Goal: Task Accomplishment & Management: Complete application form

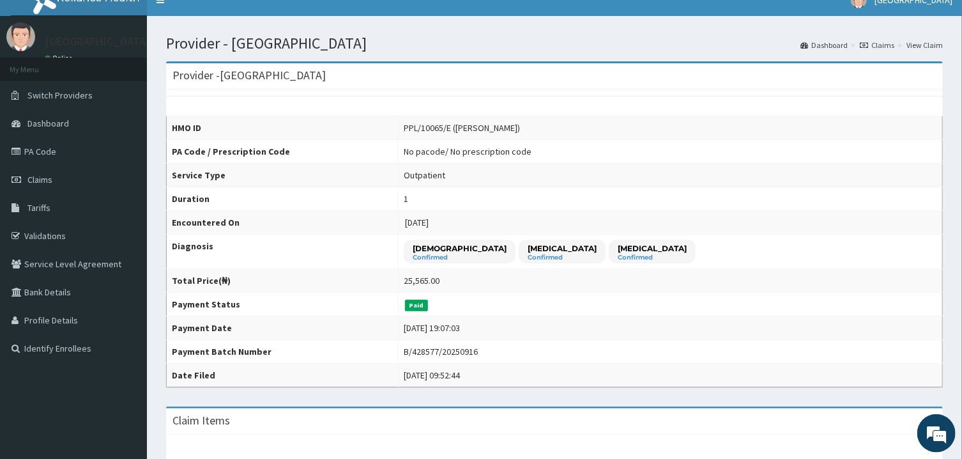
scroll to position [17, 0]
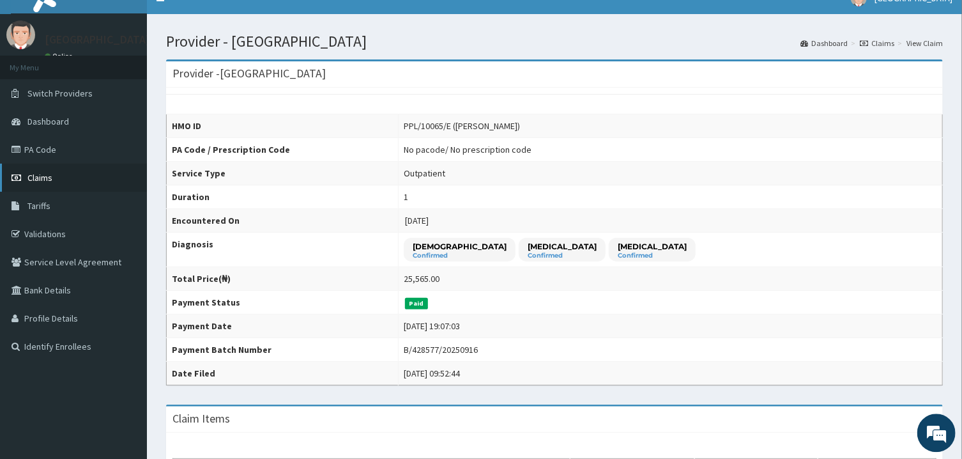
click at [55, 180] on link "Claims" at bounding box center [73, 178] width 147 height 28
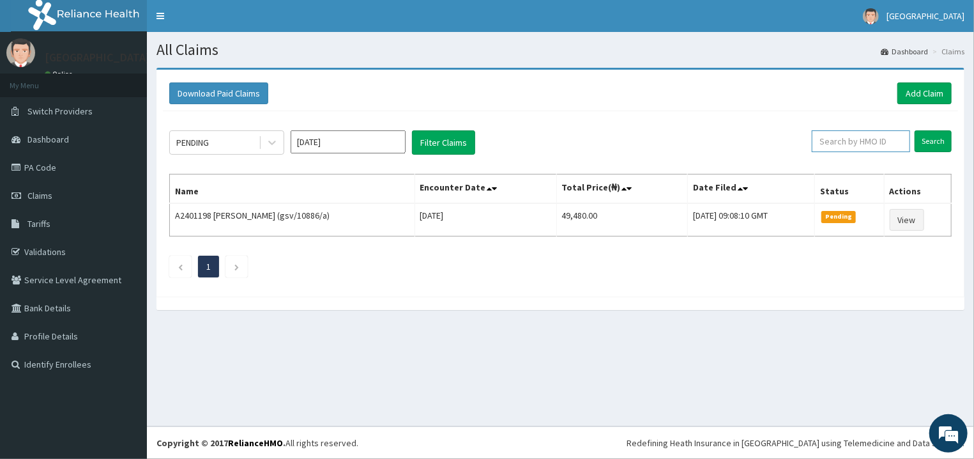
click at [886, 142] on input "text" at bounding box center [861, 141] width 98 height 22
click at [869, 148] on input "text" at bounding box center [861, 141] width 98 height 22
type input "LGL/10064/A"
click at [939, 137] on input "Search" at bounding box center [933, 141] width 37 height 22
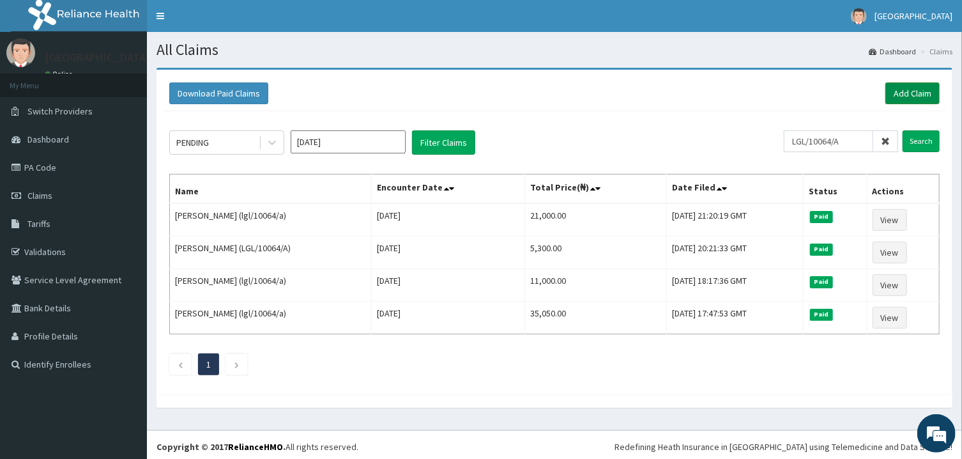
click at [891, 93] on link "Add Claim" at bounding box center [912, 93] width 54 height 22
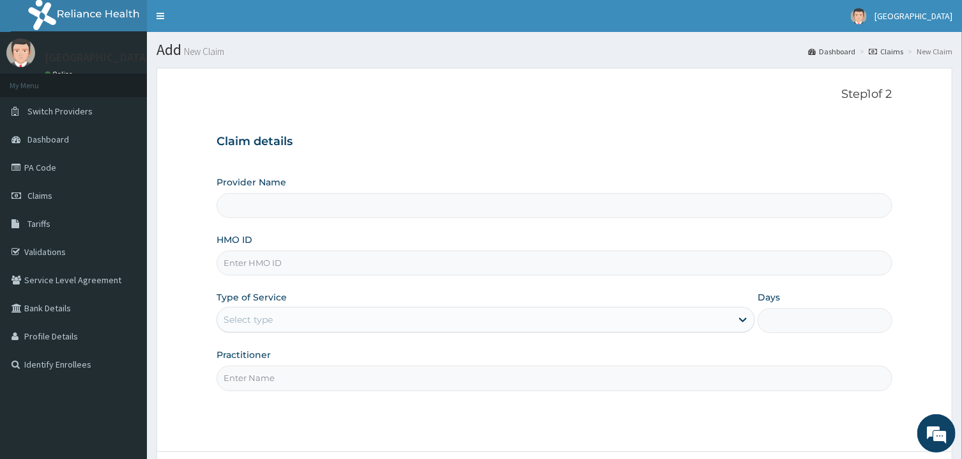
click at [345, 262] on input "HMO ID" at bounding box center [553, 262] width 675 height 25
type input "[GEOGRAPHIC_DATA]"
type input "lgl/10064/a"
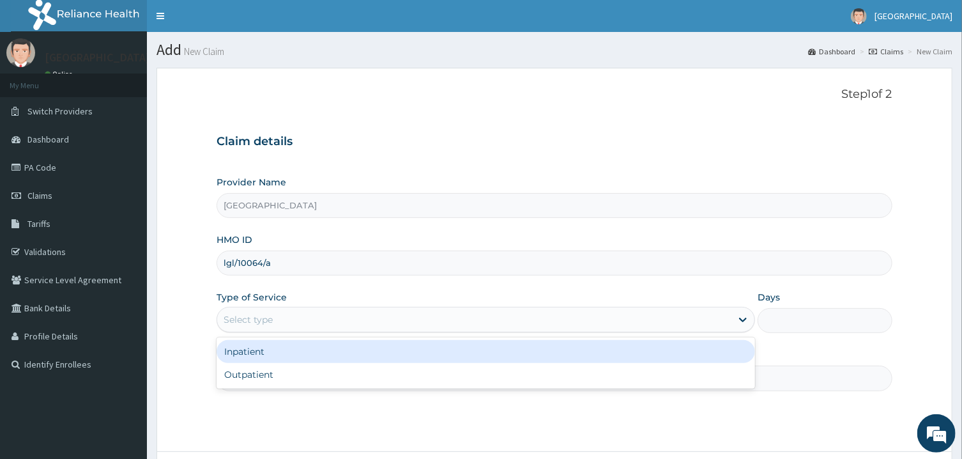
click at [364, 322] on div "Select type" at bounding box center [474, 319] width 514 height 20
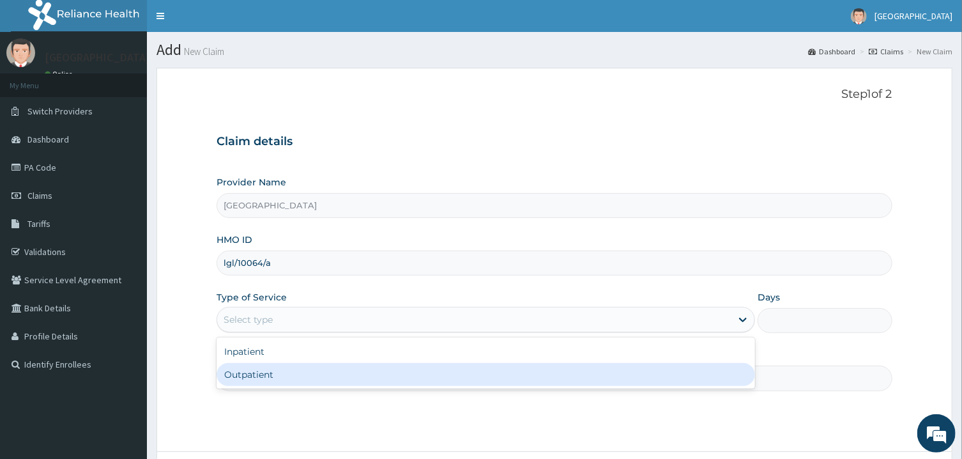
click at [303, 388] on div "Inpatient Outpatient" at bounding box center [485, 362] width 538 height 51
click at [303, 378] on div "Outpatient" at bounding box center [485, 374] width 538 height 23
type input "1"
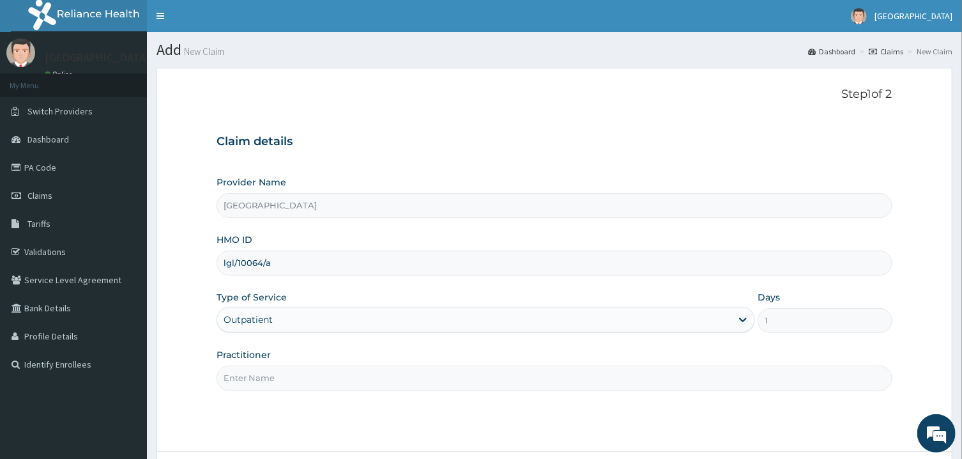
click at [310, 379] on input "Practitioner" at bounding box center [553, 377] width 675 height 25
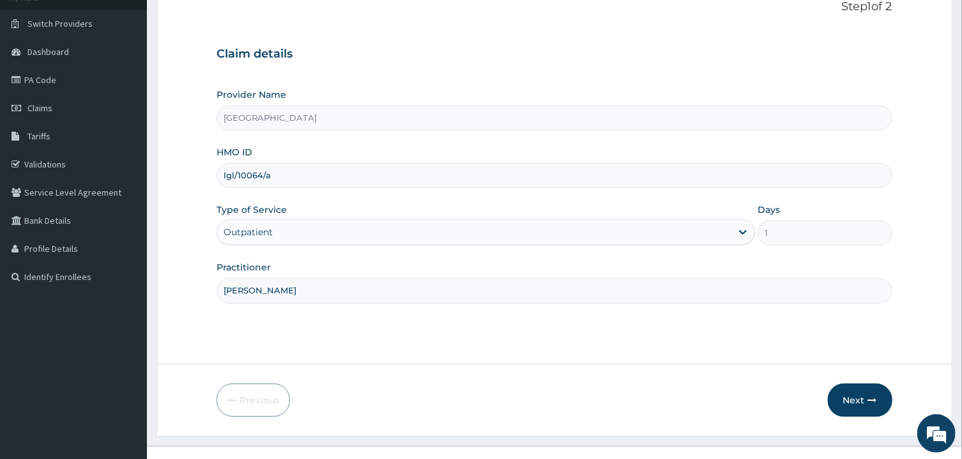
scroll to position [107, 0]
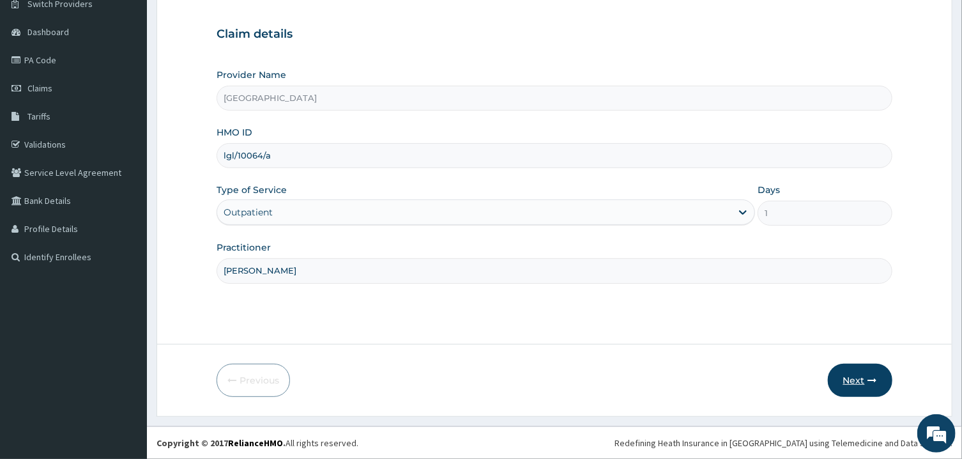
type input "PETER PRINCE"
click at [867, 368] on button "Next" at bounding box center [860, 379] width 65 height 33
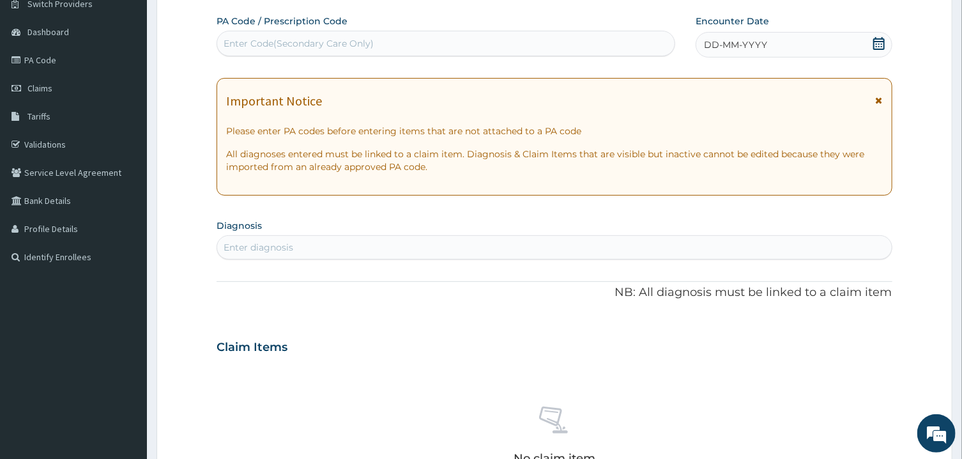
click at [876, 42] on icon at bounding box center [878, 43] width 11 height 13
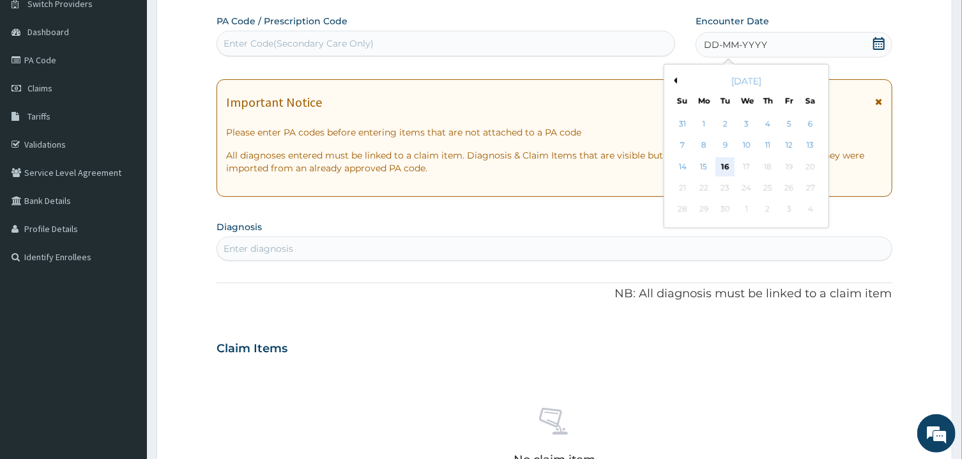
click at [721, 171] on div "16" at bounding box center [724, 166] width 19 height 19
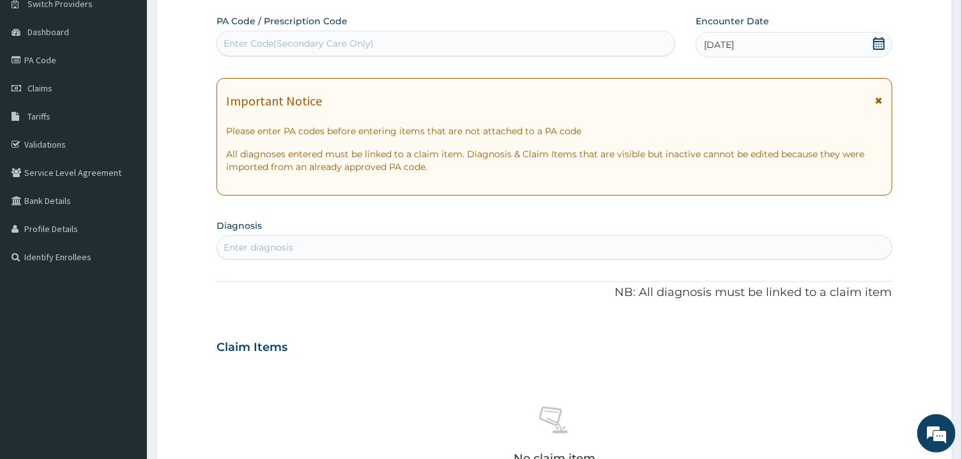
click at [401, 246] on div "Enter diagnosis" at bounding box center [554, 247] width 674 height 20
type input "FRACTURE"
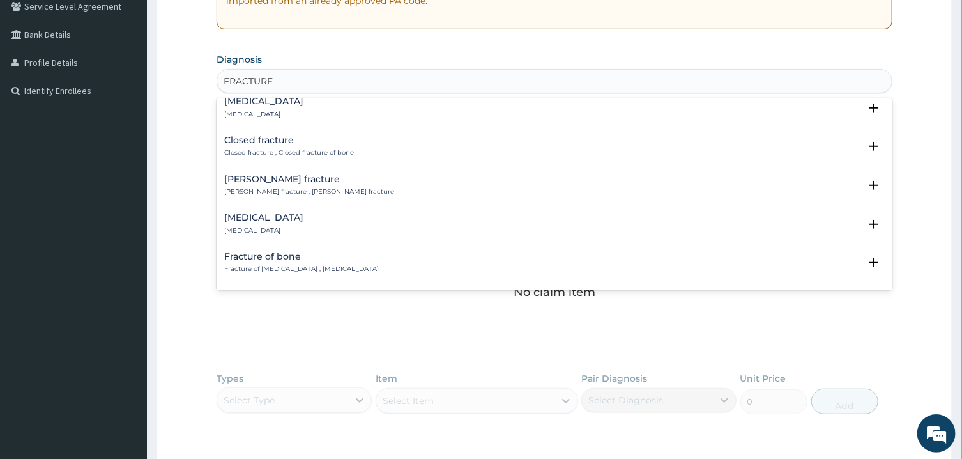
scroll to position [268, 0]
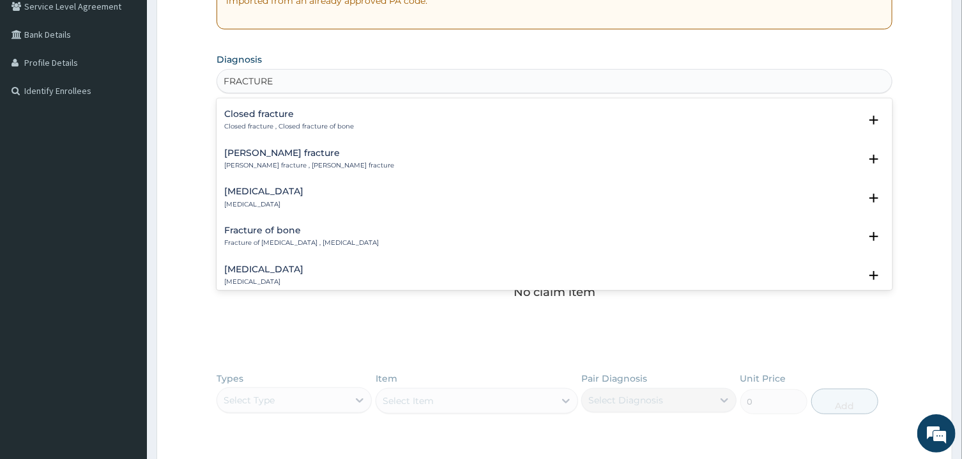
click at [258, 241] on p "Fracture of bone , Fracture , Broken bone" at bounding box center [301, 242] width 155 height 9
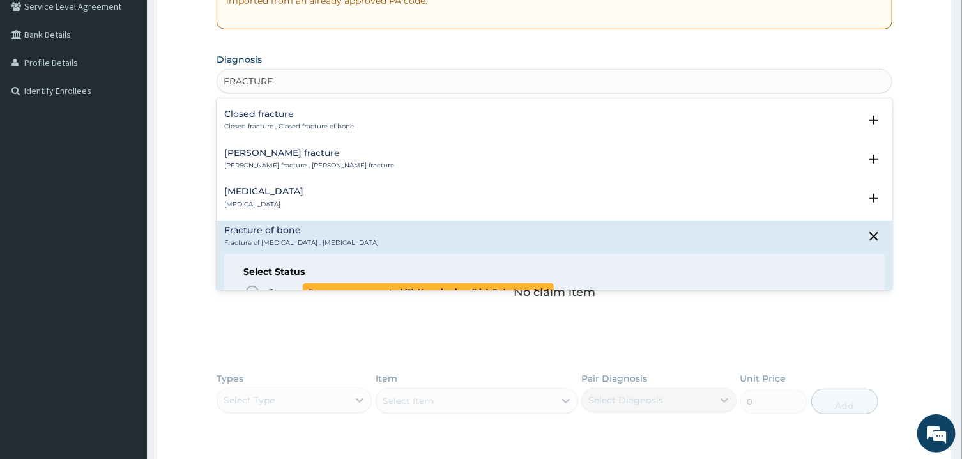
click at [250, 286] on circle "status option query" at bounding box center [252, 291] width 11 height 11
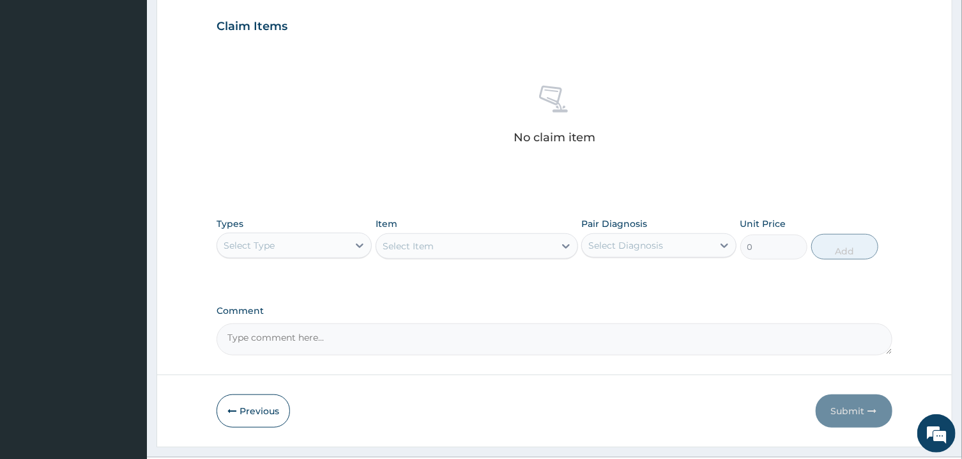
scroll to position [430, 0]
click at [338, 254] on div "Select Type" at bounding box center [282, 246] width 131 height 20
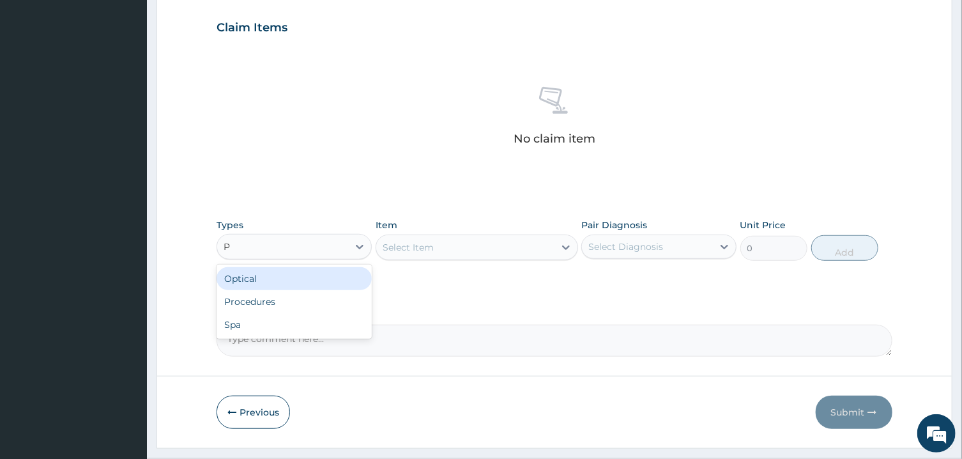
type input "PR"
click at [348, 284] on div "Procedures" at bounding box center [293, 278] width 155 height 23
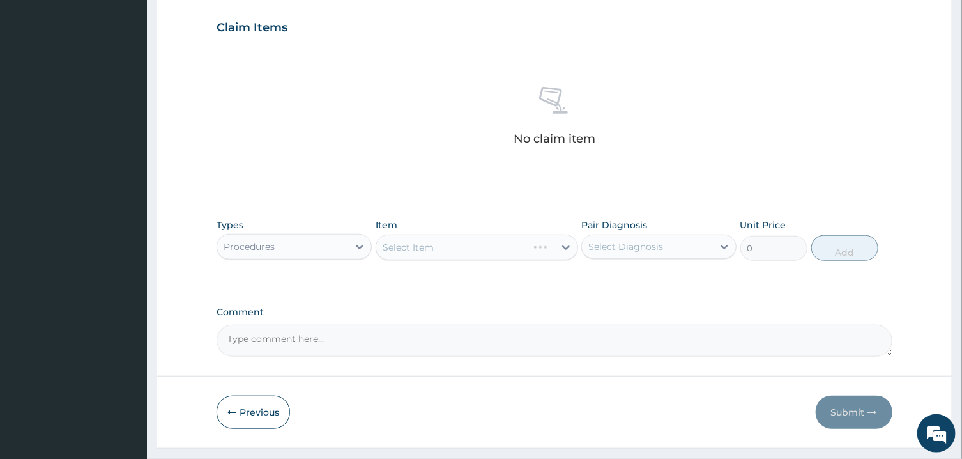
click at [442, 243] on div "Select Item" at bounding box center [477, 247] width 202 height 26
drag, startPoint x: 467, startPoint y: 250, endPoint x: 491, endPoint y: 243, distance: 25.4
click at [491, 243] on div "Select Item" at bounding box center [477, 247] width 202 height 26
click at [685, 254] on div "Select Diagnosis" at bounding box center [647, 246] width 131 height 20
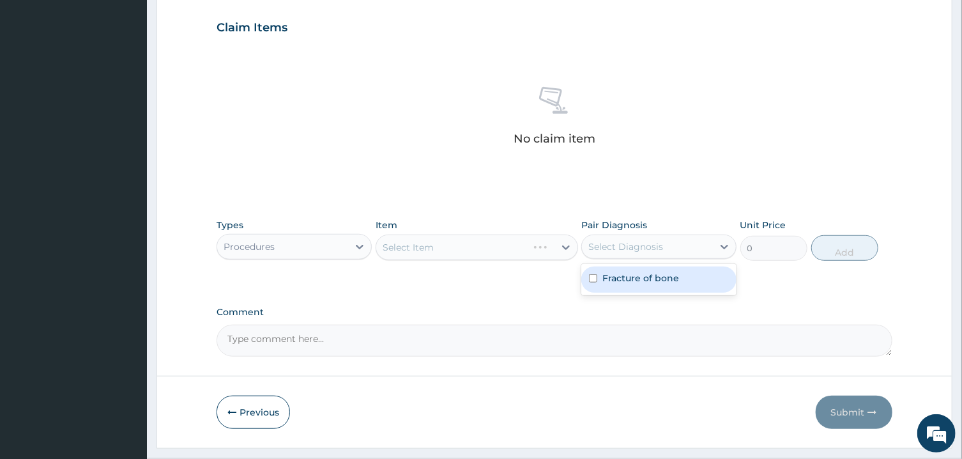
click at [677, 277] on label "Fracture of bone" at bounding box center [640, 277] width 77 height 13
checkbox input "true"
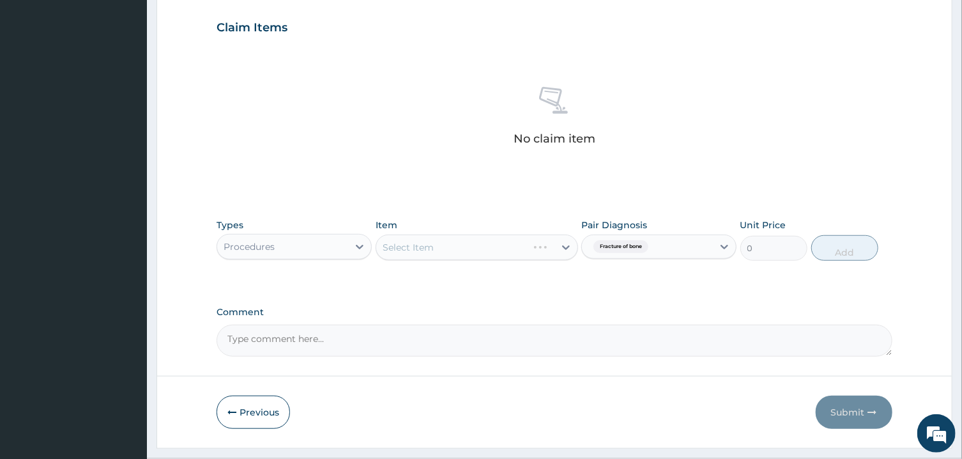
click at [519, 255] on div "Select Item" at bounding box center [477, 247] width 202 height 26
click at [538, 254] on div "Select Item" at bounding box center [465, 247] width 178 height 20
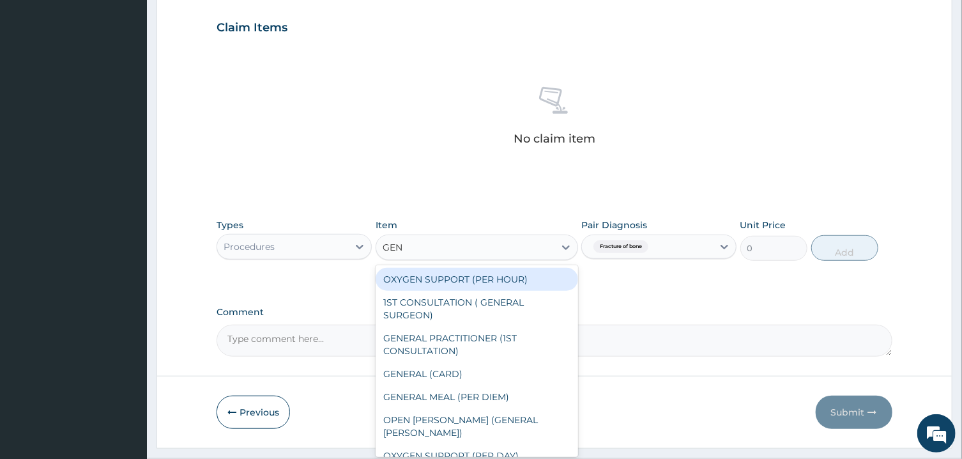
type input "GENE"
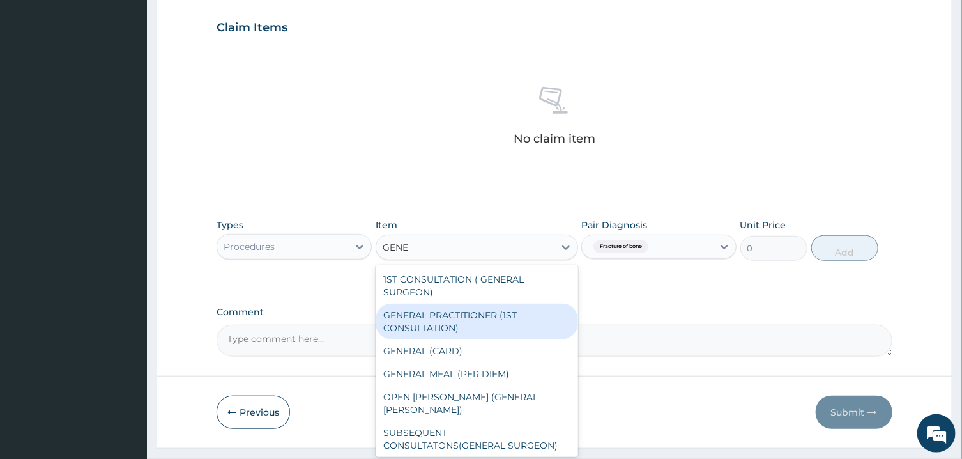
click at [476, 322] on div "GENERAL PRACTITIONER (1ST CONSULTATION)" at bounding box center [477, 321] width 202 height 36
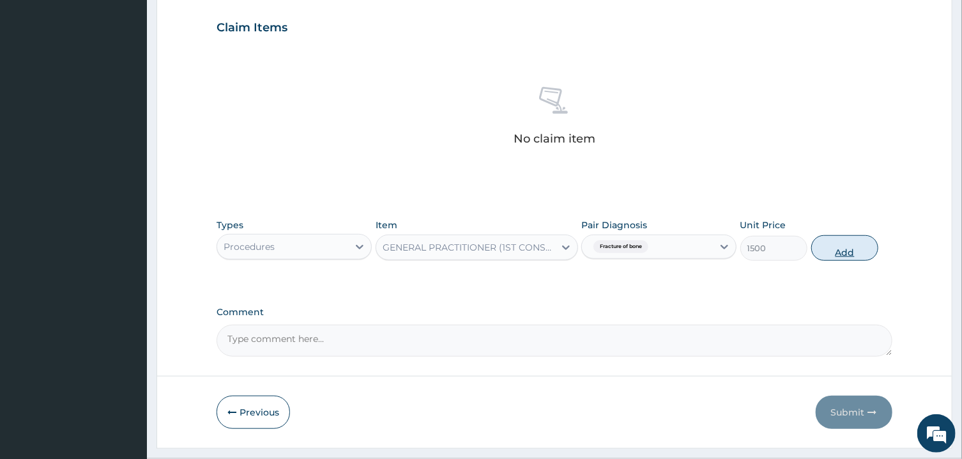
click at [837, 240] on button "Add" at bounding box center [845, 248] width 68 height 26
type input "0"
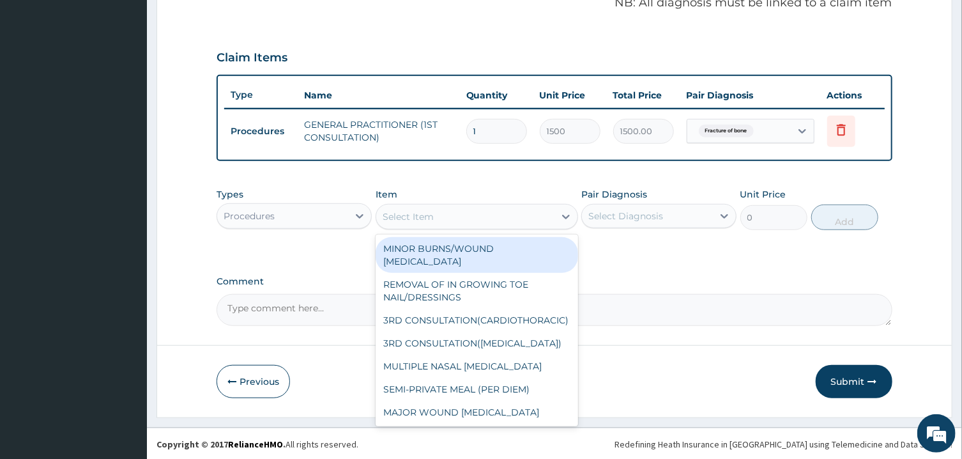
click at [430, 224] on div "Select Item" at bounding box center [465, 216] width 178 height 20
click at [315, 206] on div "Procedures" at bounding box center [282, 216] width 131 height 20
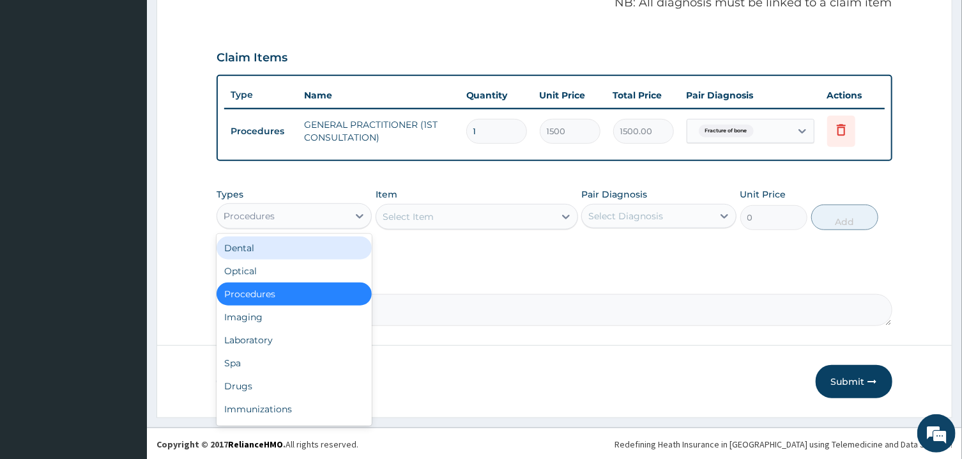
type input "DR"
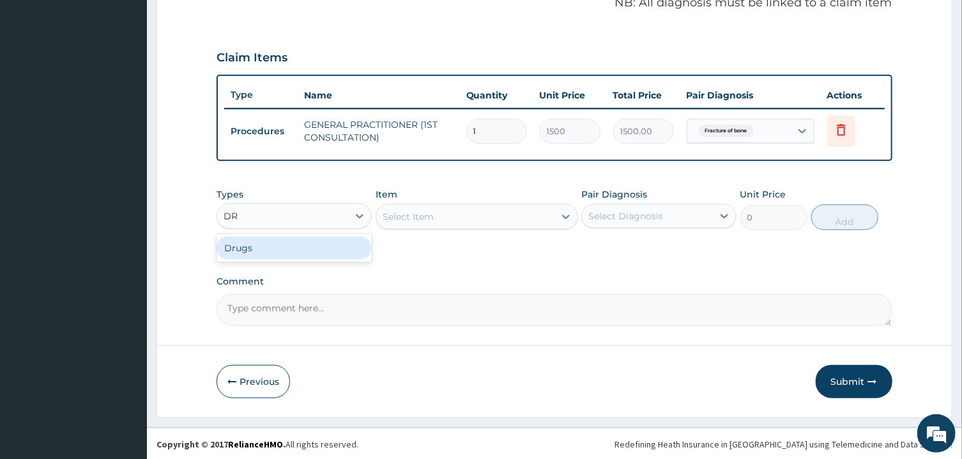
click at [301, 249] on div "Drugs" at bounding box center [293, 247] width 155 height 23
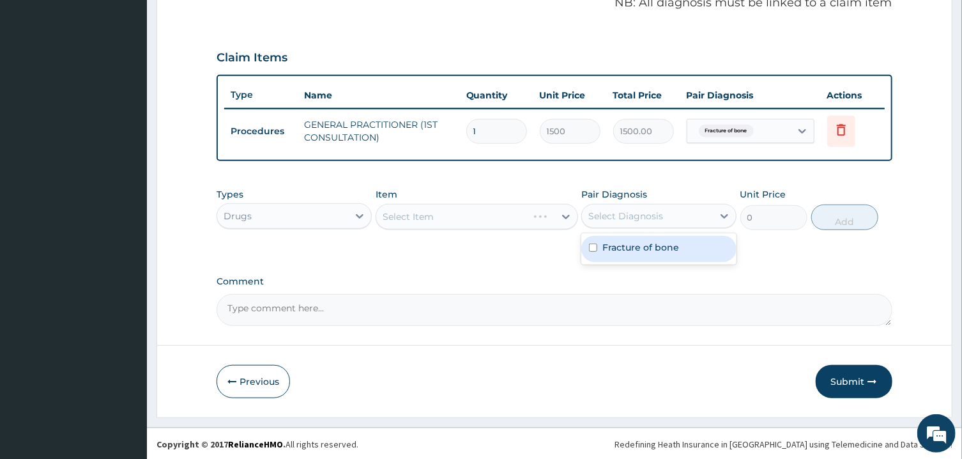
click at [630, 212] on div "Select Diagnosis" at bounding box center [625, 215] width 75 height 13
click at [636, 243] on label "Fracture of bone" at bounding box center [640, 247] width 77 height 13
checkbox input "true"
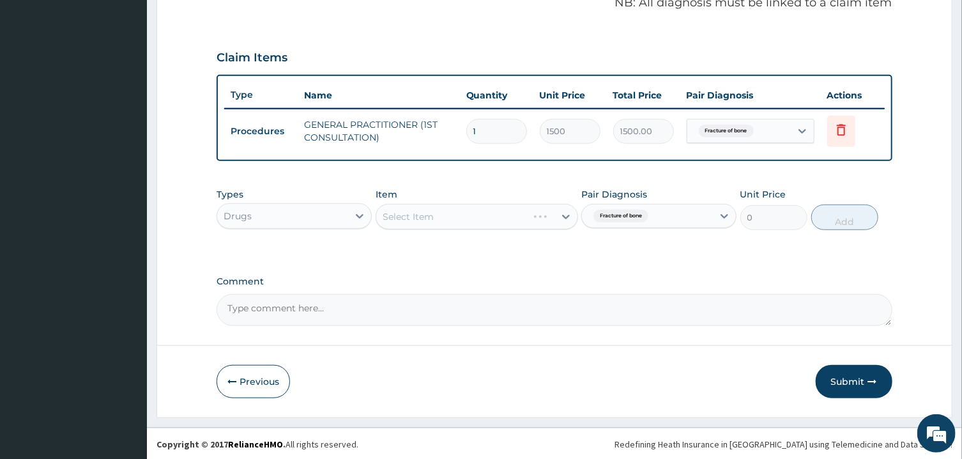
click at [557, 215] on div "Select Item" at bounding box center [477, 217] width 202 height 26
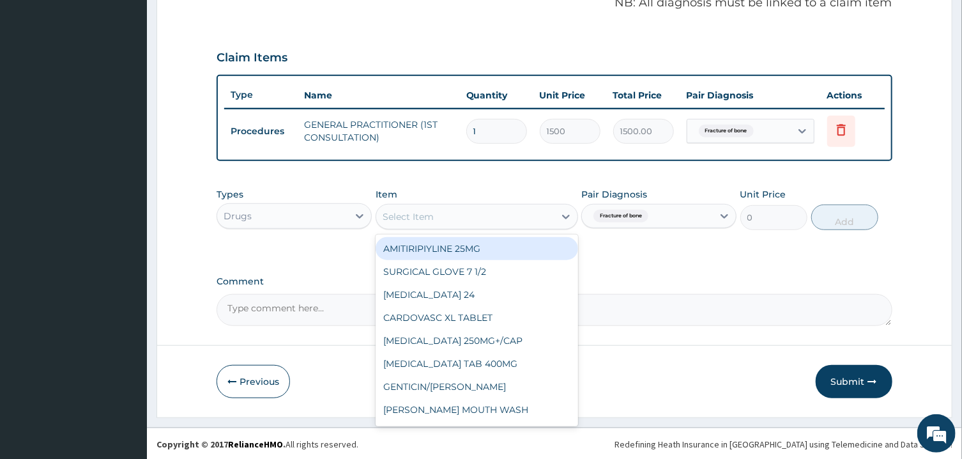
click at [496, 219] on div "Select Item" at bounding box center [465, 216] width 178 height 20
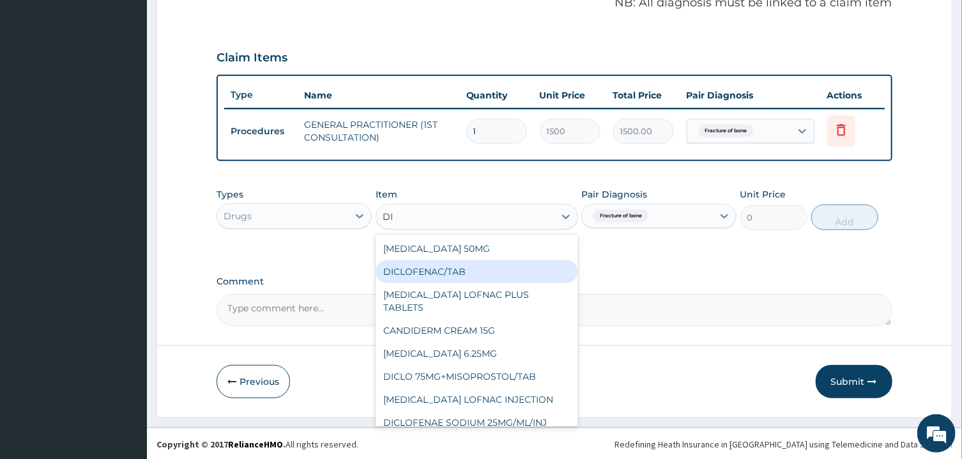
type input "D"
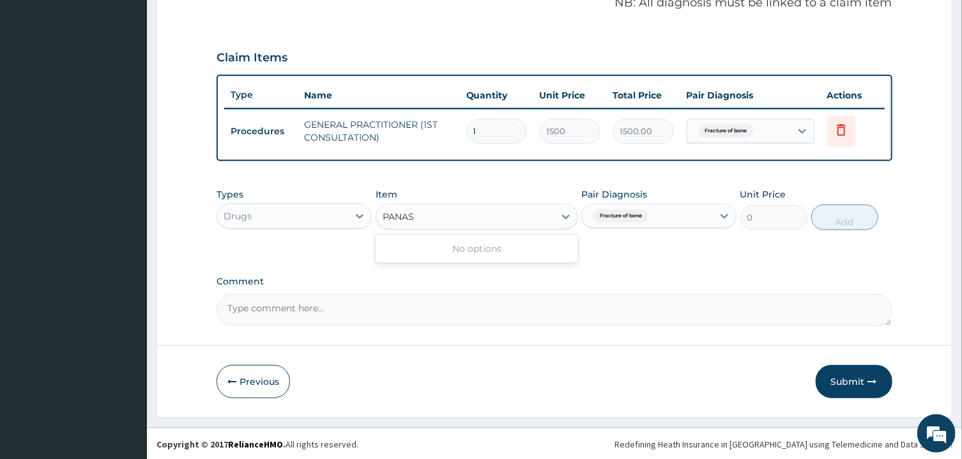
type input "PANA"
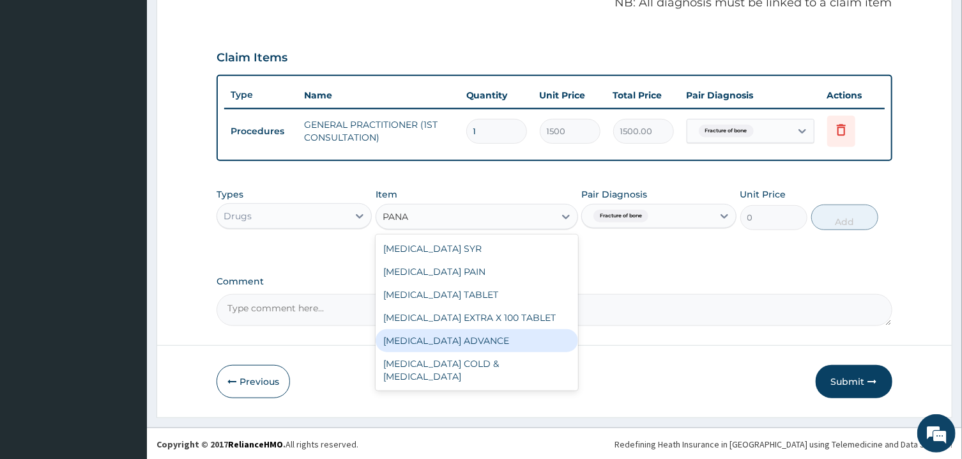
click at [499, 332] on div "PANADOL ADVANCE" at bounding box center [477, 340] width 202 height 23
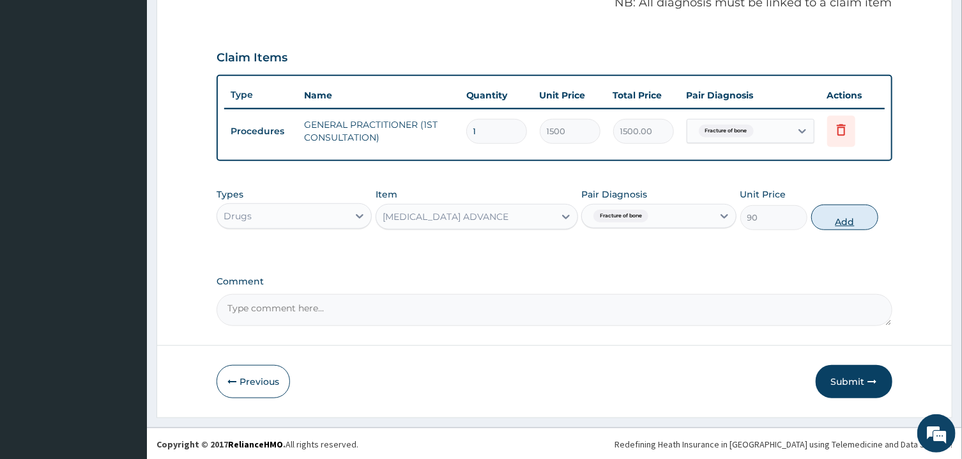
click at [846, 215] on button "Add" at bounding box center [845, 217] width 68 height 26
type input "0"
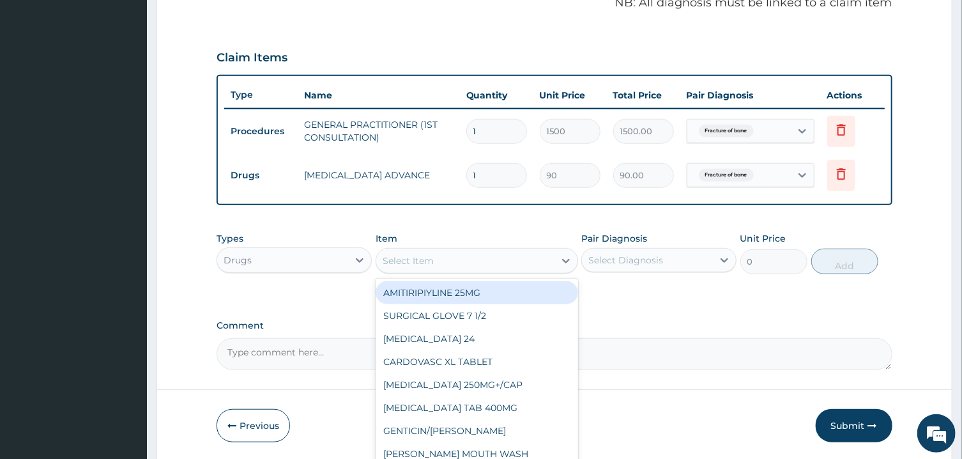
click at [453, 261] on div "Select Item" at bounding box center [465, 260] width 178 height 20
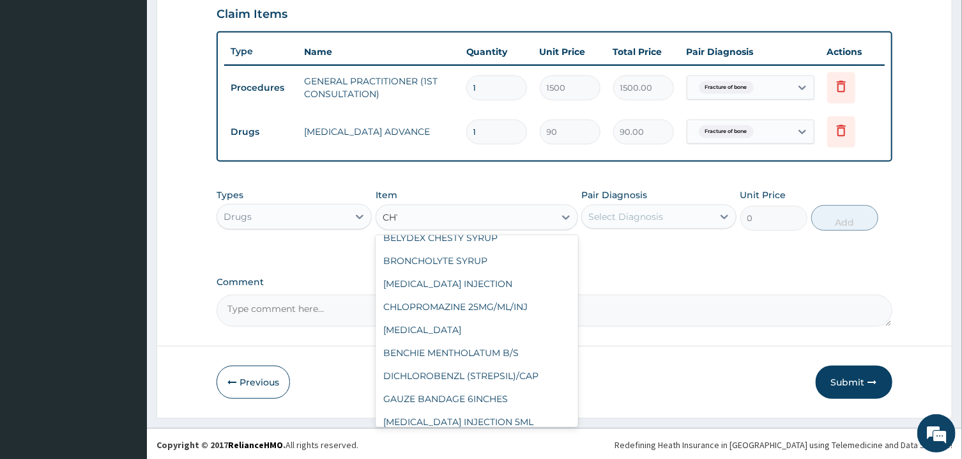
scroll to position [0, 0]
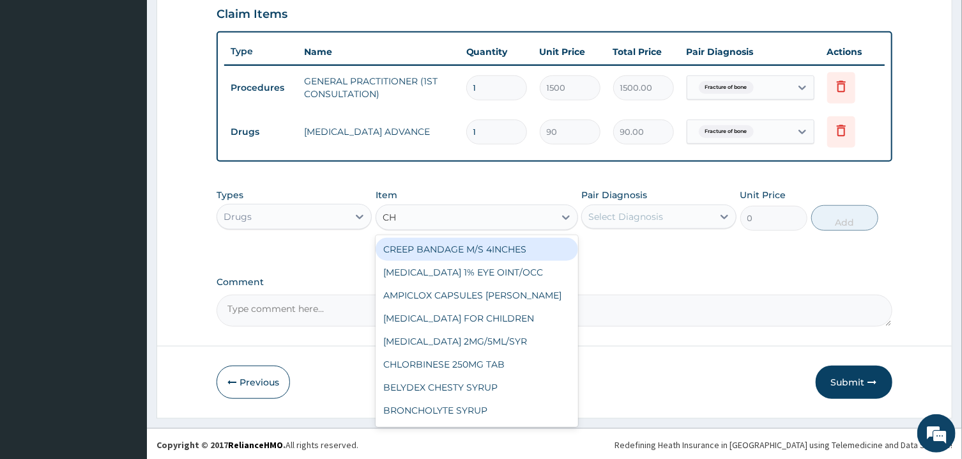
type input "C"
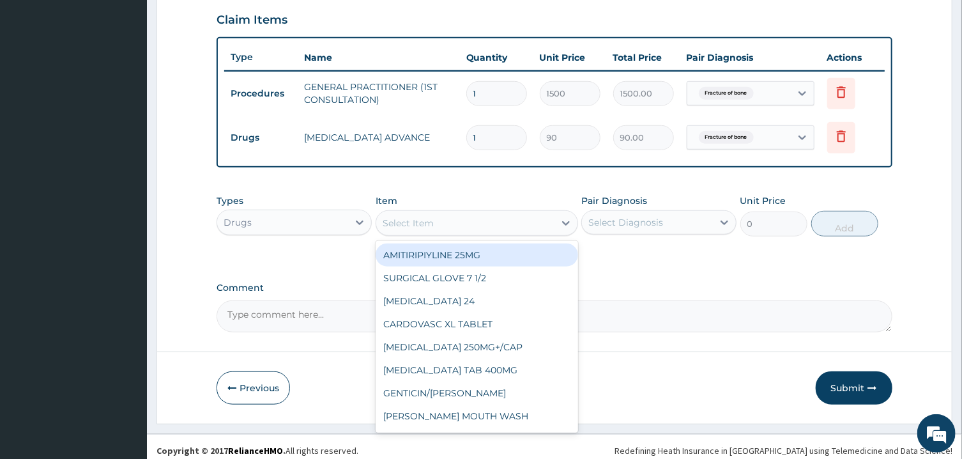
scroll to position [444, 0]
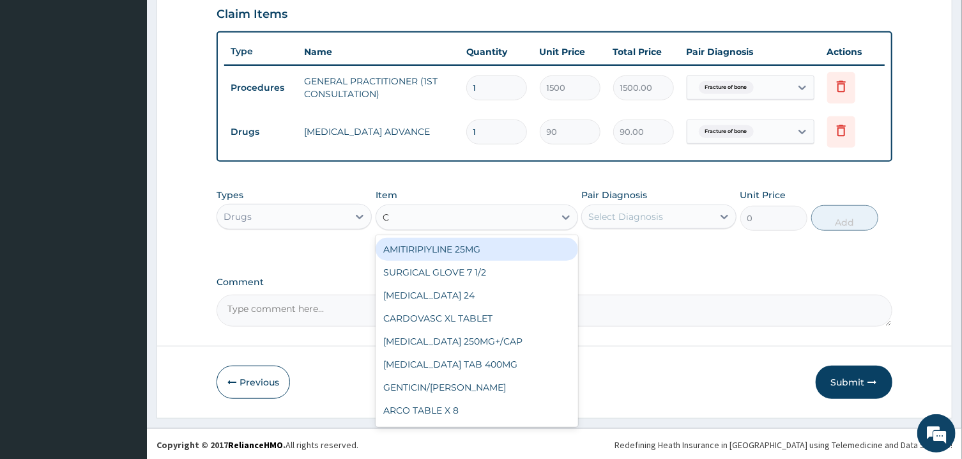
type input "C"
click at [754, 255] on div "PA Code / Prescription Code Enter Code(Secondary Care Only) Encounter Date 16-0…" at bounding box center [553, 2] width 675 height 648
click at [529, 218] on div "Select Item" at bounding box center [465, 217] width 178 height 20
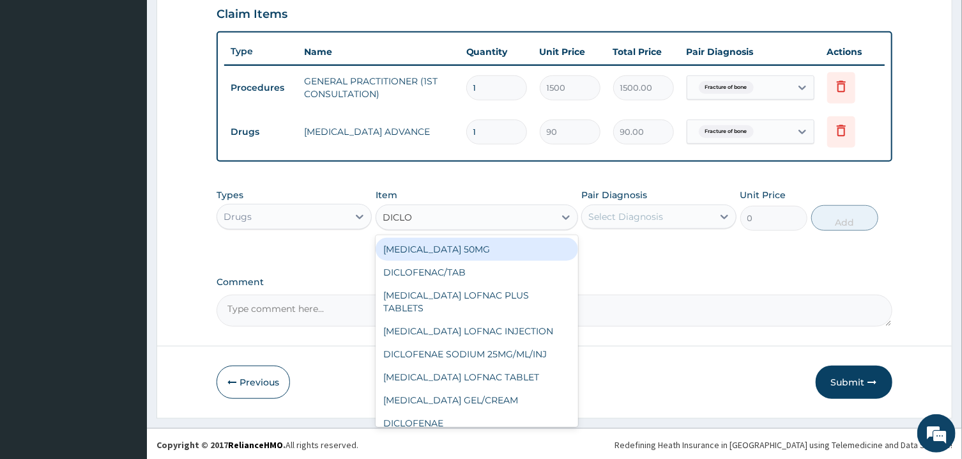
type input "DICLOF"
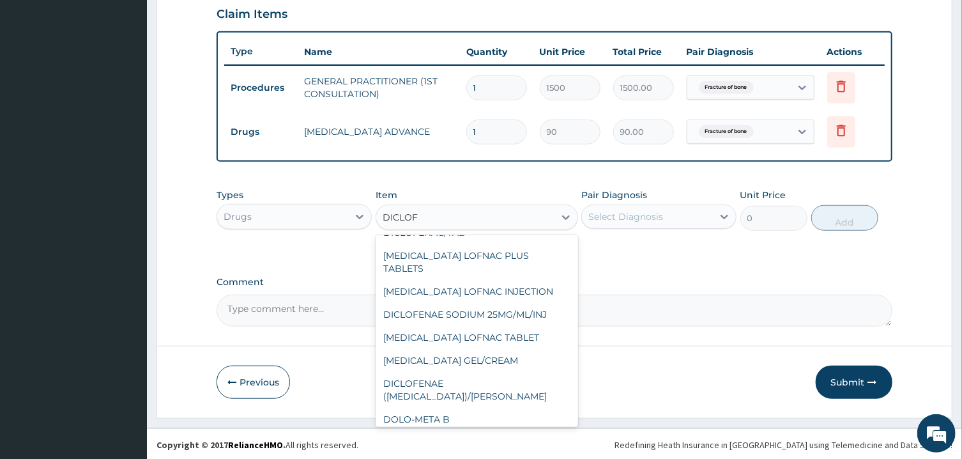
scroll to position [60, 0]
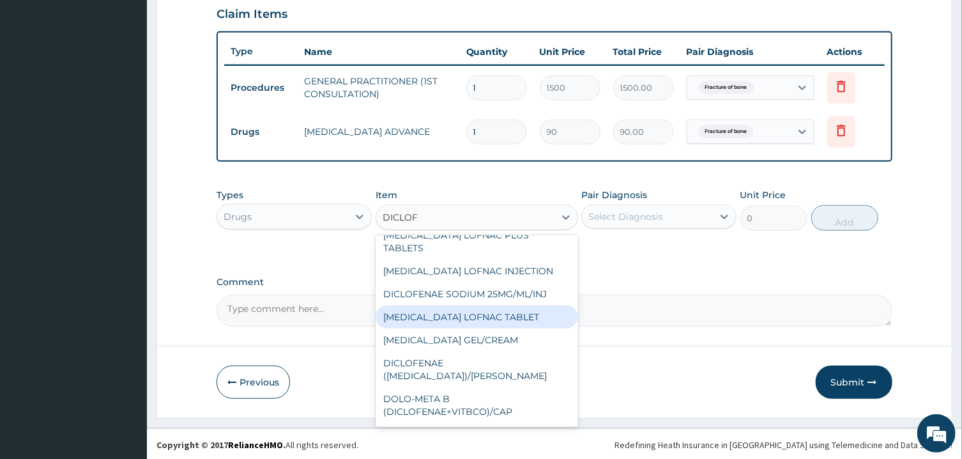
click at [524, 305] on div "DICLOFENAC LOFNAC TABLET" at bounding box center [477, 316] width 202 height 23
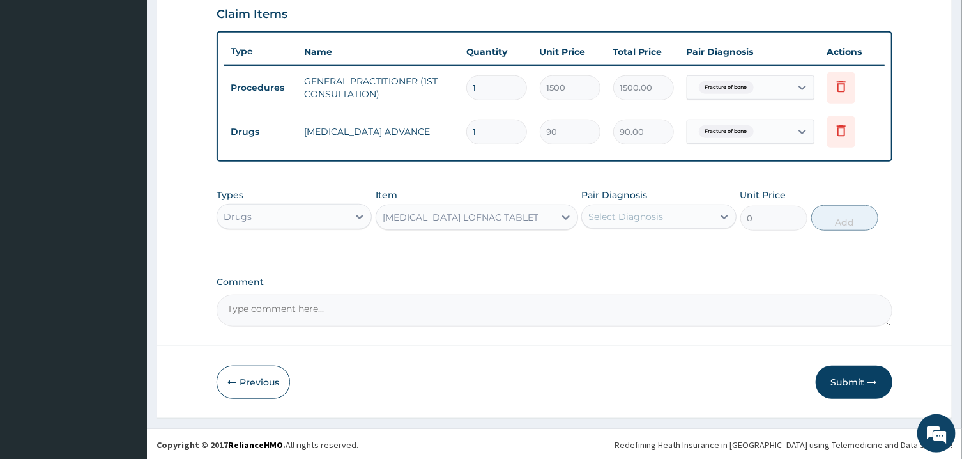
type input "80"
click at [653, 215] on div "Select Diagnosis" at bounding box center [625, 216] width 75 height 13
click at [659, 244] on label "Fracture of bone" at bounding box center [640, 247] width 77 height 13
checkbox input "true"
click at [837, 215] on button "Add" at bounding box center [845, 218] width 68 height 26
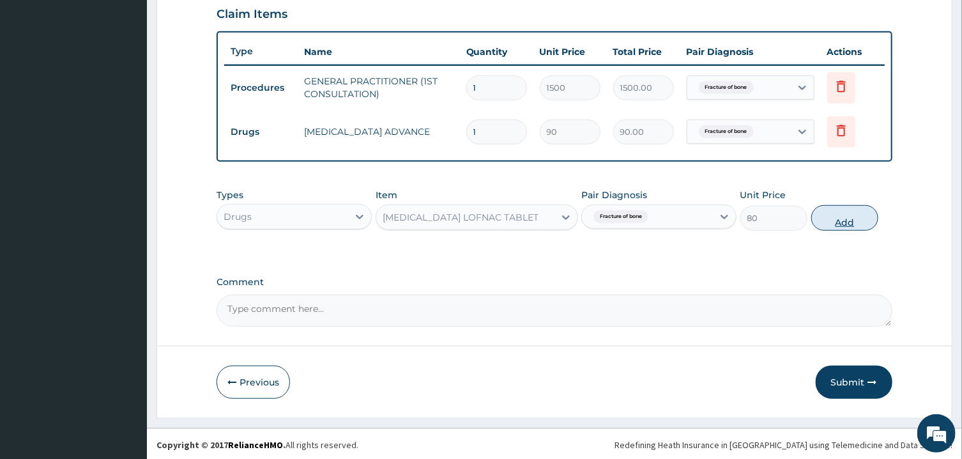
type input "0"
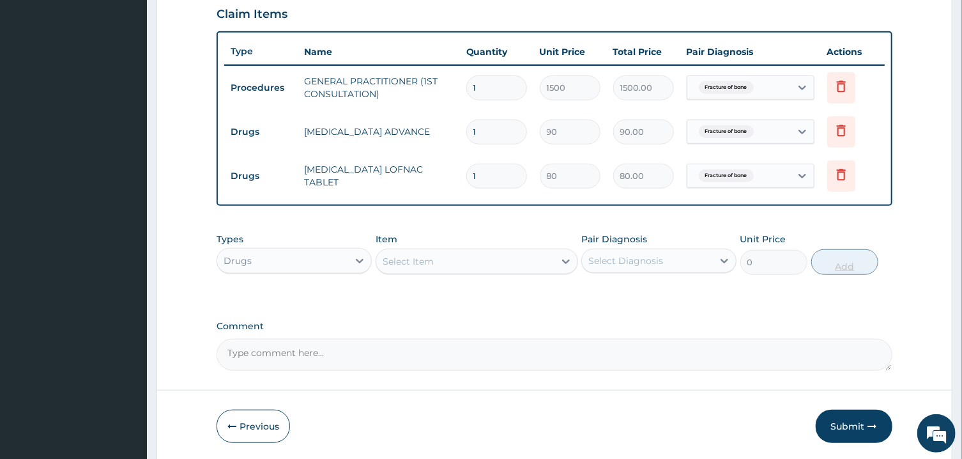
type input "0.00"
type input "1"
type input "80.00"
type input "15"
type input "1200.00"
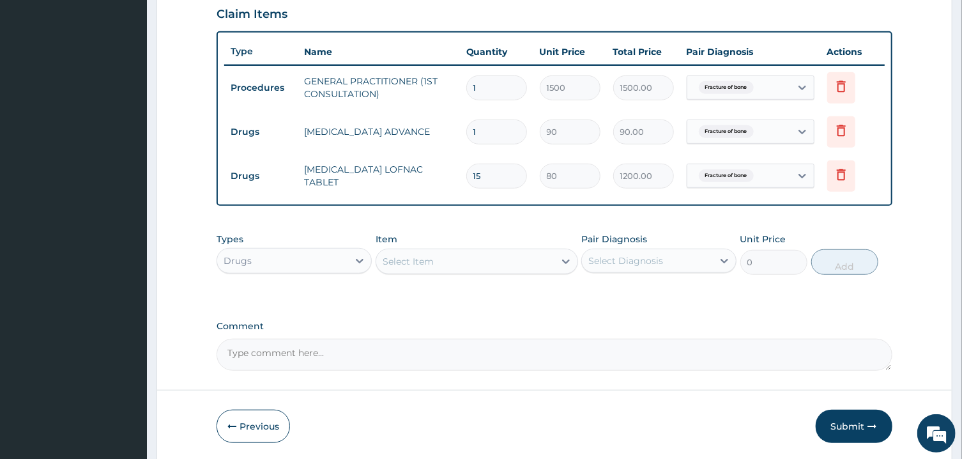
type input "15"
click at [499, 137] on input "1" at bounding box center [496, 131] width 61 height 25
type input "3"
type input "270.00"
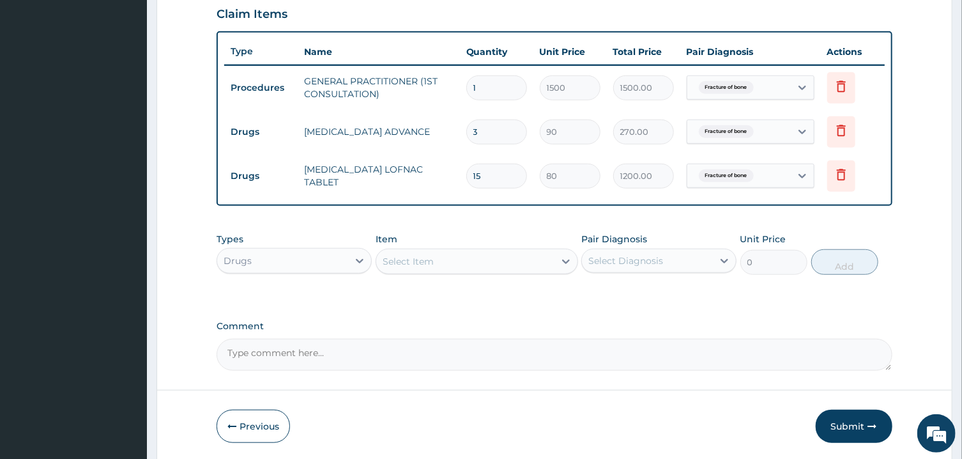
type input "30"
type input "2700.00"
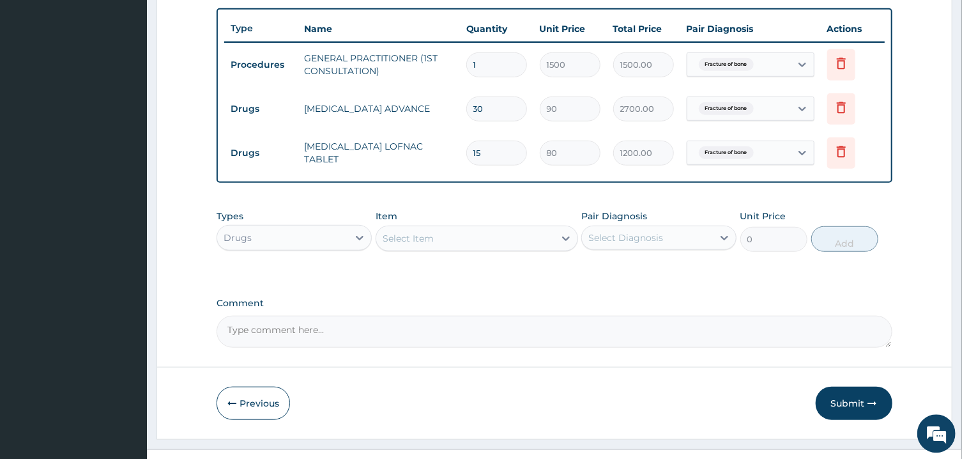
scroll to position [488, 0]
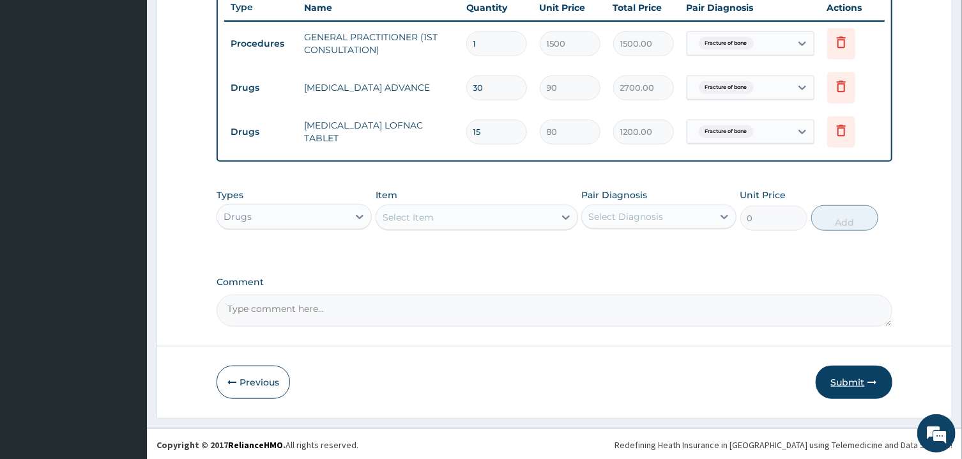
type input "30"
click at [866, 377] on button "Submit" at bounding box center [854, 381] width 77 height 33
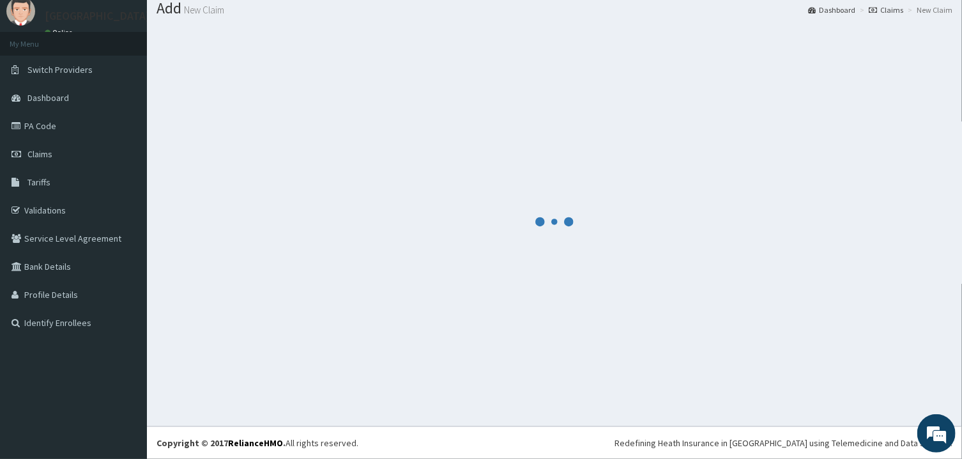
scroll to position [41, 0]
